Goal: Transaction & Acquisition: Purchase product/service

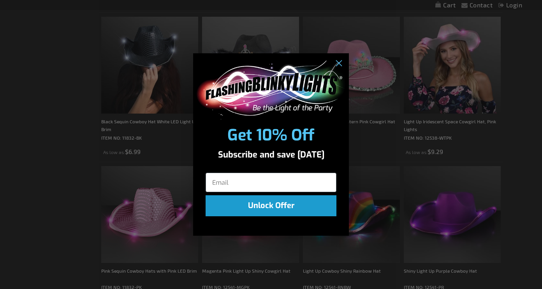
scroll to position [300, 0]
click at [341, 65] on circle "Close dialog" at bounding box center [338, 63] width 13 height 13
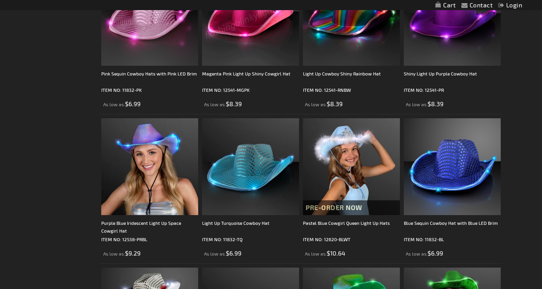
scroll to position [498, 0]
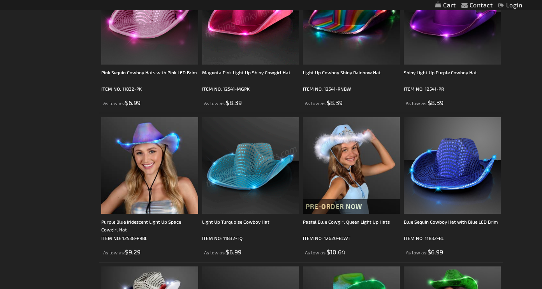
click at [242, 186] on img at bounding box center [250, 165] width 97 height 97
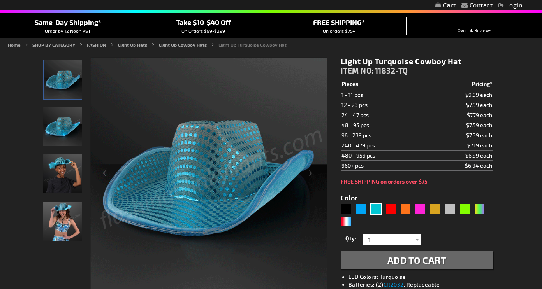
scroll to position [69, 0]
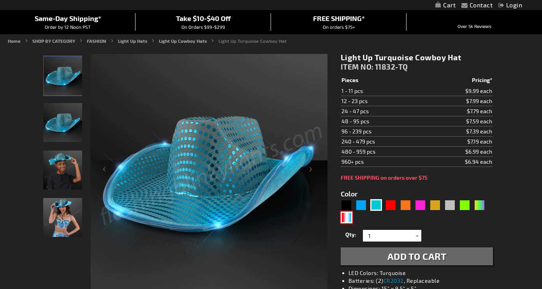
click at [346, 218] on div "RWB" at bounding box center [347, 218] width 12 height 12
type input "5643"
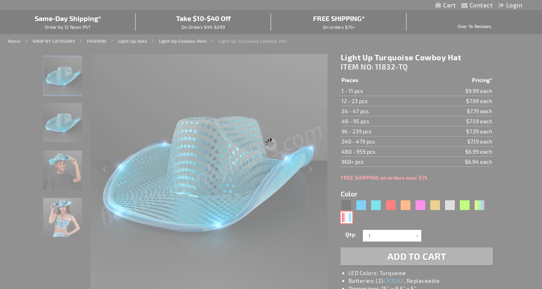
type input "11832-RWB"
type input "Customize - Red White &amp; Blue Cowboy Hat, White Light Up Brim - ITEM NO: 118…"
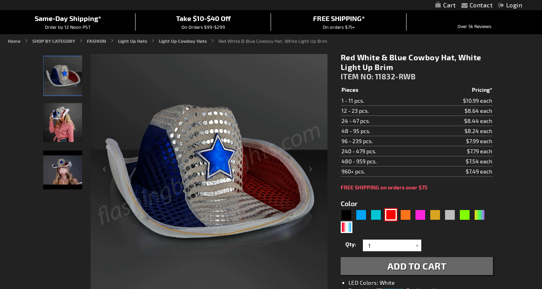
click at [391, 215] on div "Red" at bounding box center [391, 215] width 12 height 12
type input "5641"
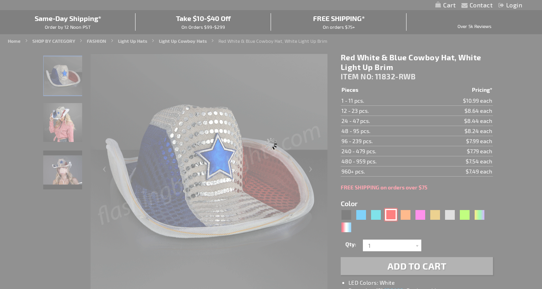
type input "11832-RD"
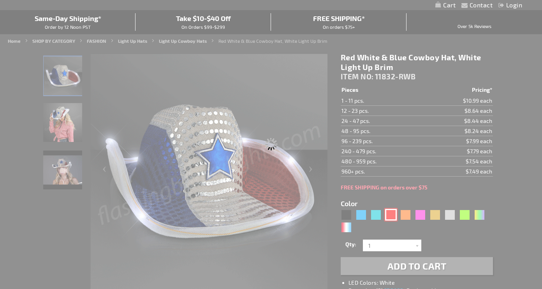
type input "Customize - Red Sequin Cowboy Hat with Red LED Brim - ITEM NO: 11832-RD"
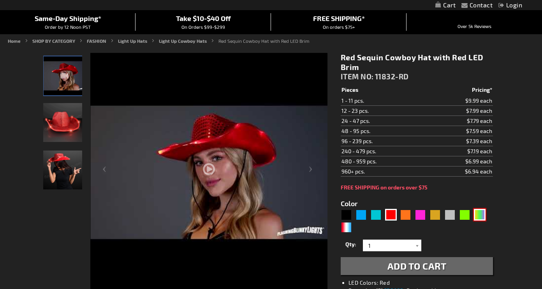
click at [479, 215] on div "PGG" at bounding box center [480, 215] width 12 height 12
type input "5638"
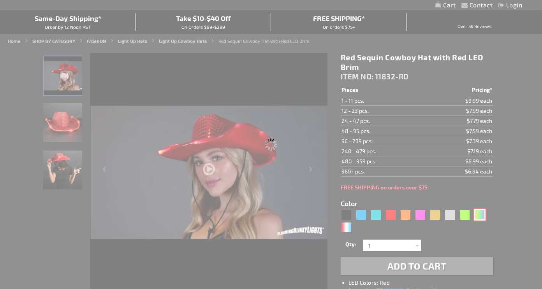
type input "11832-PGG"
type input "Customize - Light Up Mardi Gras Cowboy Hat - ITEM NO: 11832-PGG"
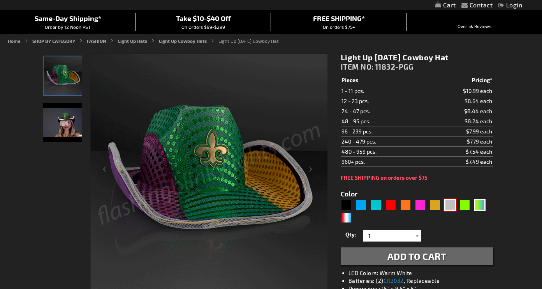
click at [447, 204] on div "Silver" at bounding box center [450, 205] width 12 height 12
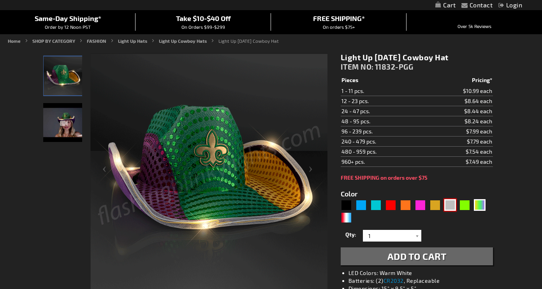
type input "5644"
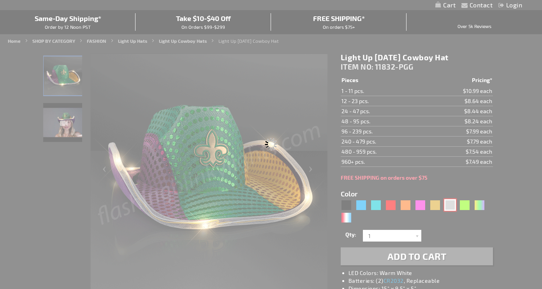
type input "11832-SL"
type input "Customize - Silver Sequin Cowboy Hat with White LED Brim - ITEM NO: 11832-SL"
